Goal: Find specific page/section: Find specific page/section

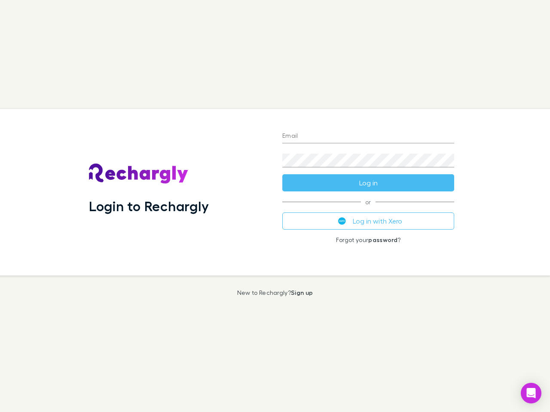
click at [275, 206] on div "Login to Rechargly" at bounding box center [178, 192] width 193 height 167
click at [368, 137] on input "Email" at bounding box center [368, 137] width 172 height 14
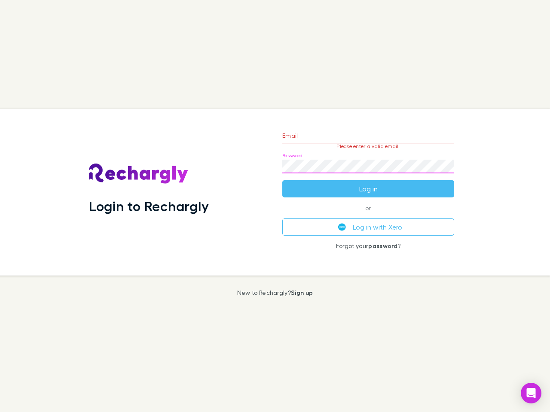
click at [368, 183] on form "Email Please enter a valid email. Password Log in" at bounding box center [368, 160] width 172 height 75
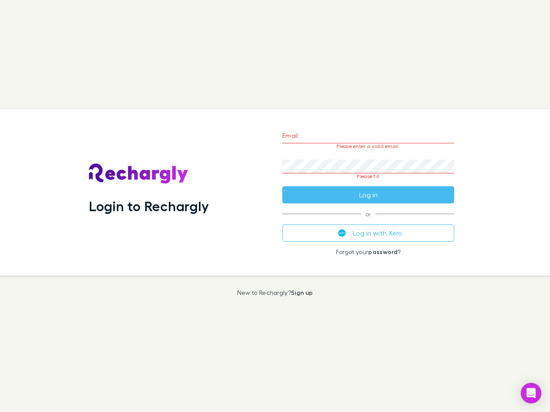
click at [368, 221] on div "Email Please enter a valid email. Password Please fill Log in or Log in with Xe…" at bounding box center [368, 192] width 186 height 167
click at [531, 393] on icon "Open Intercom Messenger" at bounding box center [531, 393] width 9 height 10
